Goal: Task Accomplishment & Management: Manage account settings

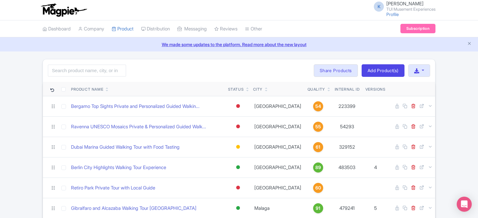
click at [328, 86] on icon at bounding box center [329, 88] width 3 height 4
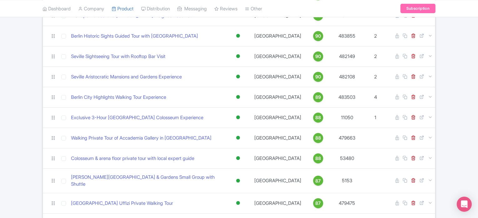
scroll to position [321, 0]
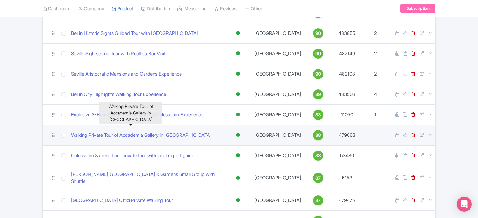
click at [175, 131] on link "Walking Private Tour of Accademia Gallery in [GEOGRAPHIC_DATA]" at bounding box center [141, 134] width 141 height 7
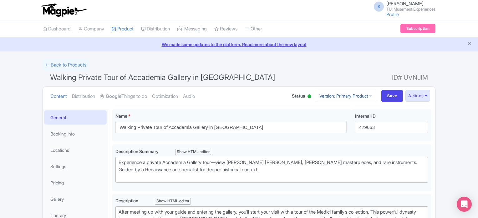
click at [354, 99] on link "Version: Primary Product" at bounding box center [345, 96] width 61 height 12
click at [406, 96] on button "Actions" at bounding box center [418, 96] width 25 height 12
click at [407, 146] on link "Create new version" at bounding box center [402, 148] width 59 height 10
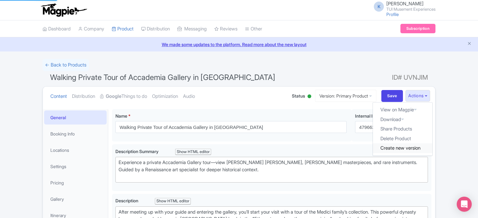
click at [396, 146] on link "Create new version" at bounding box center [402, 148] width 59 height 10
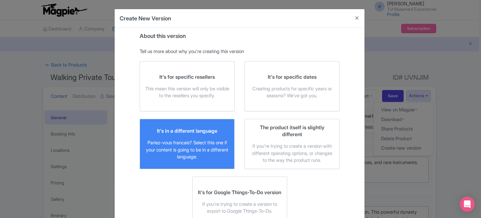
click at [208, 141] on div "Parlez-vous francais? Select this one if your content is going to be in a diffe…" at bounding box center [187, 149] width 84 height 21
click at [0, 0] on input "It's in a different language Parlez-vous francais? Select this one if your cont…" at bounding box center [0, 0] width 0 height 0
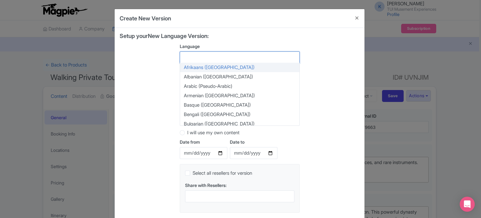
click at [217, 55] on div at bounding box center [240, 57] width 120 height 12
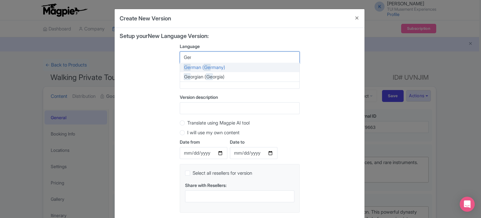
type input "Germ"
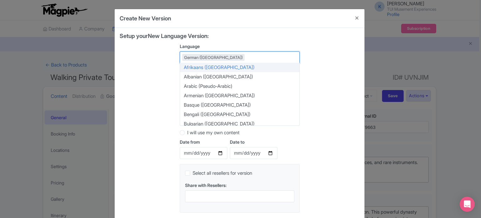
click at [320, 60] on div "Setup your New Language Version: Language German (Germany) German (Germany) Afr…" at bounding box center [240, 125] width 240 height 184
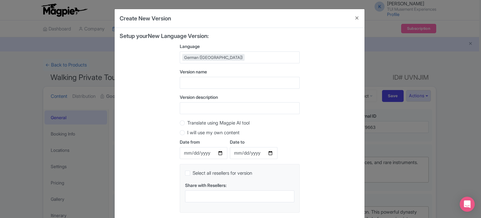
click at [218, 119] on label "Translate using Magpie AI tool" at bounding box center [218, 122] width 62 height 7
click at [193, 119] on input "Translate using Magpie AI tool" at bounding box center [190, 122] width 6 height 6
radio input "true"
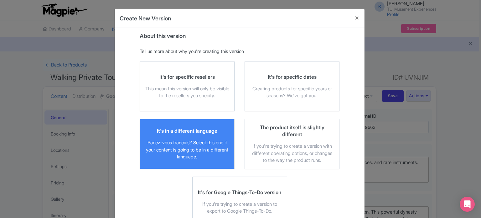
click at [214, 127] on div "It's in a different language" at bounding box center [187, 130] width 60 height 7
click at [0, 0] on input "It's in a different language Parlez-vous francais? Select this one if your cont…" at bounding box center [0, 0] width 0 height 0
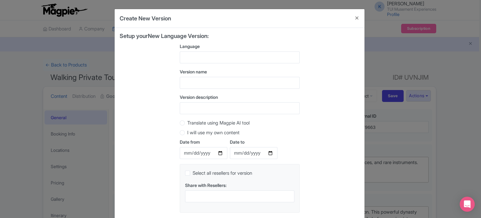
click at [200, 59] on div at bounding box center [240, 57] width 120 height 12
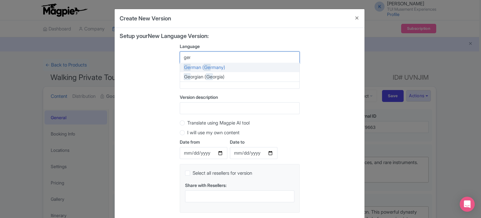
type input "germ"
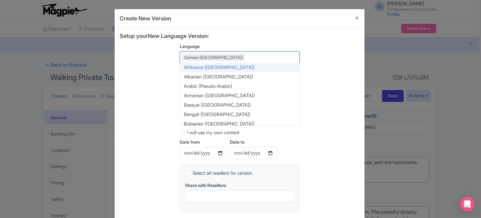
click at [327, 69] on div "Setup your New Language Version: Language German (Germany) German (Germany) Afr…" at bounding box center [240, 125] width 240 height 184
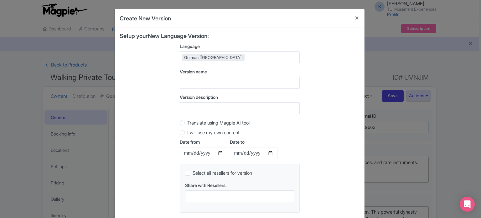
click at [200, 125] on label "Translate using Magpie AI tool" at bounding box center [218, 122] width 62 height 7
click at [193, 125] on input "Translate using Magpie AI tool" at bounding box center [190, 122] width 6 height 6
radio input "true"
click at [187, 129] on input "I will use my own content" at bounding box center [190, 132] width 6 height 6
radio input "true"
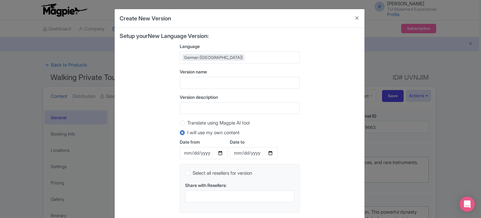
click at [187, 122] on label "Translate using Magpie AI tool" at bounding box center [218, 122] width 62 height 7
click at [187, 122] on input "Translate using Magpie AI tool" at bounding box center [190, 122] width 6 height 6
radio input "true"
click at [341, 132] on div "Setup your New Language Version: Language German (Germany) German (Germany) Afr…" at bounding box center [240, 125] width 240 height 184
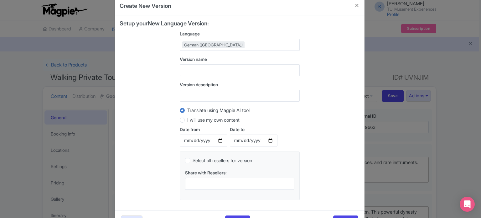
scroll to position [35, 0]
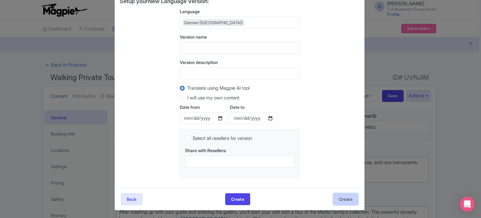
click at [348, 201] on button "Create" at bounding box center [345, 199] width 25 height 12
